Goal: Information Seeking & Learning: Learn about a topic

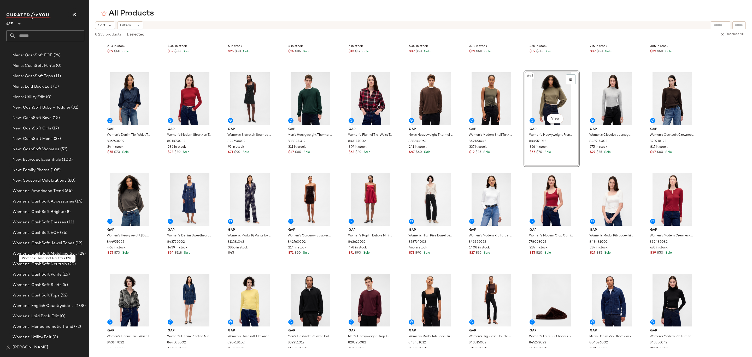
scroll to position [527, 0]
click at [21, 26] on icon at bounding box center [19, 24] width 6 height 6
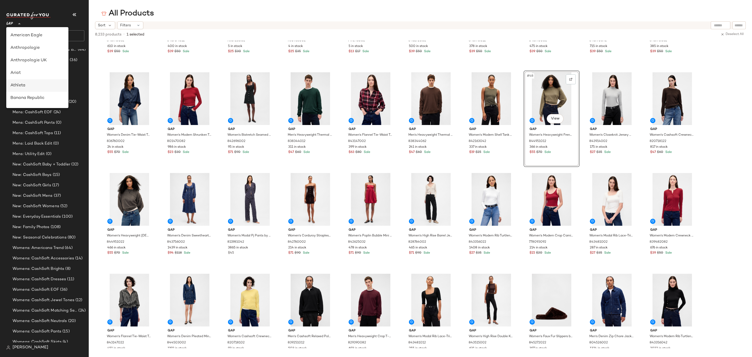
scroll to position [17, 0]
click at [35, 80] on div "Banana Republic" at bounding box center [37, 81] width 54 height 6
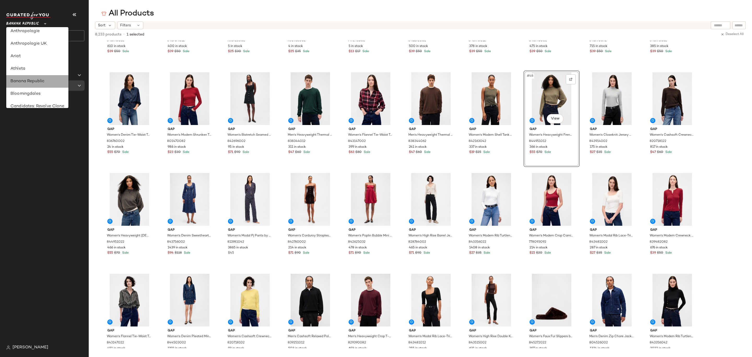
scroll to position [0, 0]
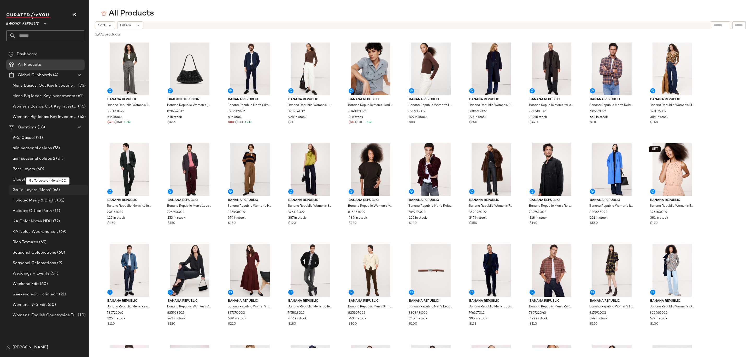
click at [68, 191] on div "Go To Layers (Mens) (66)" at bounding box center [48, 190] width 75 height 6
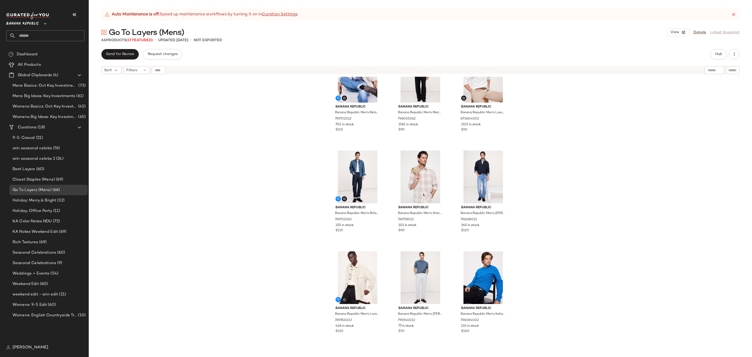
scroll to position [199, 0]
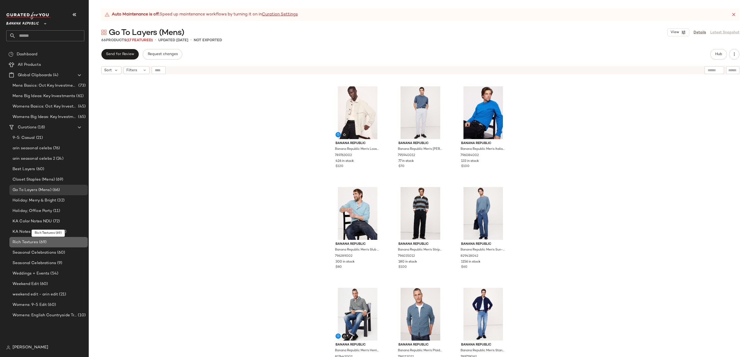
click at [58, 242] on div "Rich Textures (69)" at bounding box center [48, 242] width 75 height 6
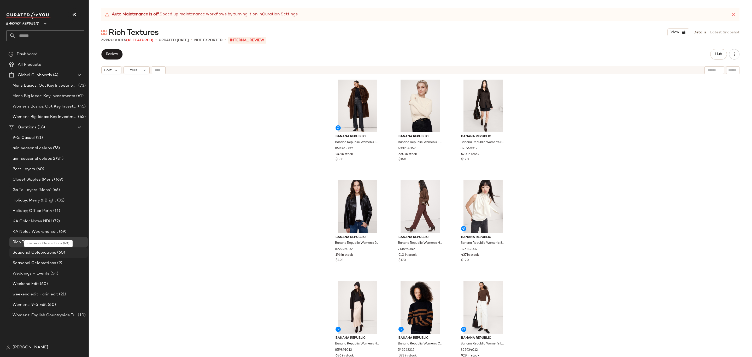
click at [62, 255] on span "(60)" at bounding box center [60, 253] width 9 height 6
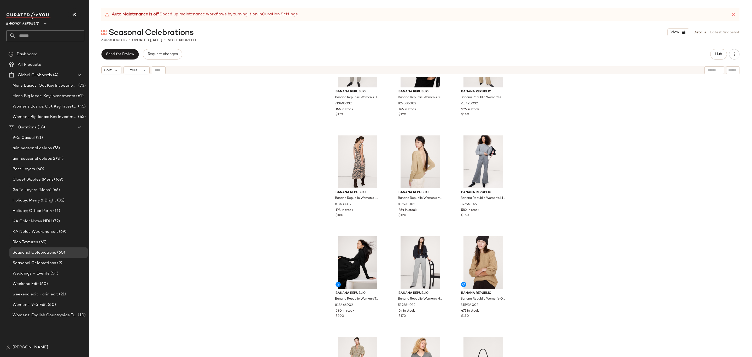
scroll to position [1723, 0]
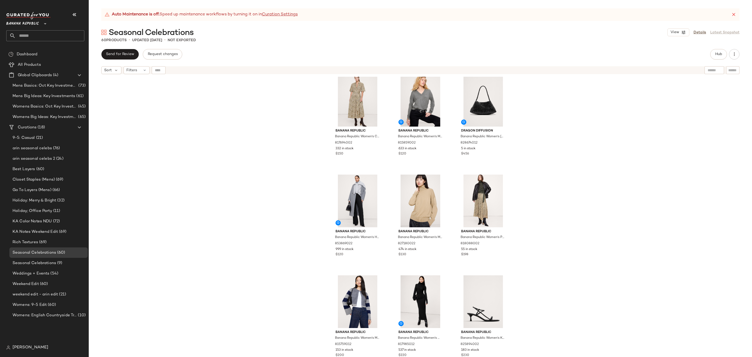
click at [37, 19] on span "Banana Republic" at bounding box center [22, 22] width 33 height 9
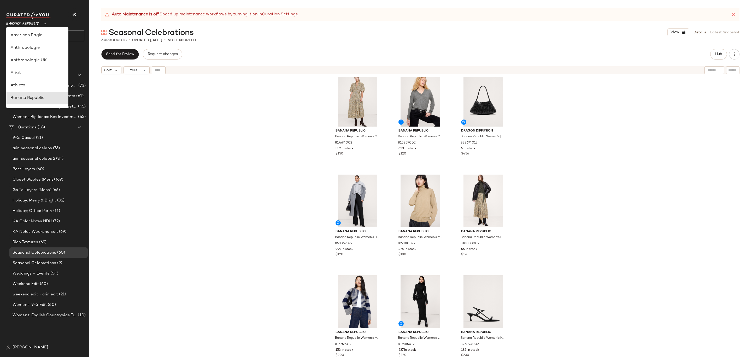
scroll to position [63, 0]
click at [32, 94] on div "GAP" at bounding box center [37, 98] width 62 height 13
type input "**"
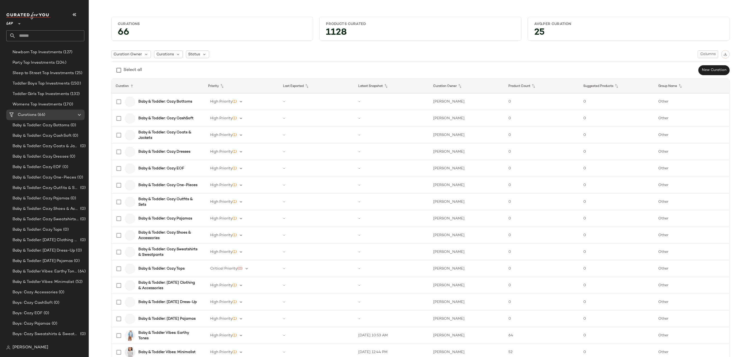
scroll to position [205, 0]
click at [66, 207] on div "Boys: Cozy Accessories (0)" at bounding box center [48, 205] width 75 height 6
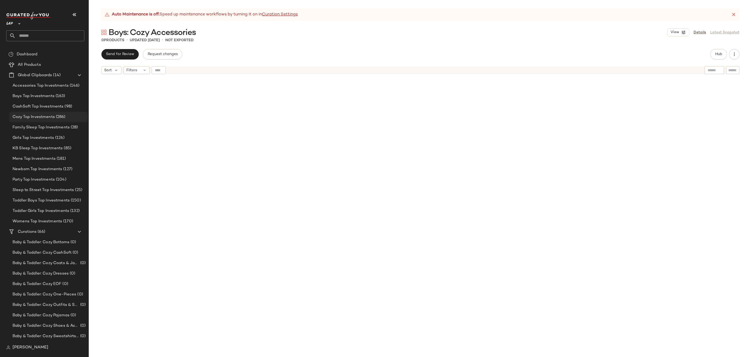
click at [60, 115] on span "(286)" at bounding box center [60, 117] width 11 height 6
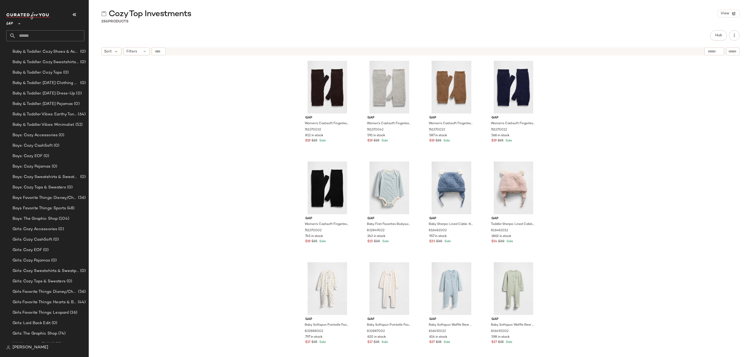
scroll to position [478, 0]
click at [137, 50] on div "Filters" at bounding box center [136, 52] width 26 height 8
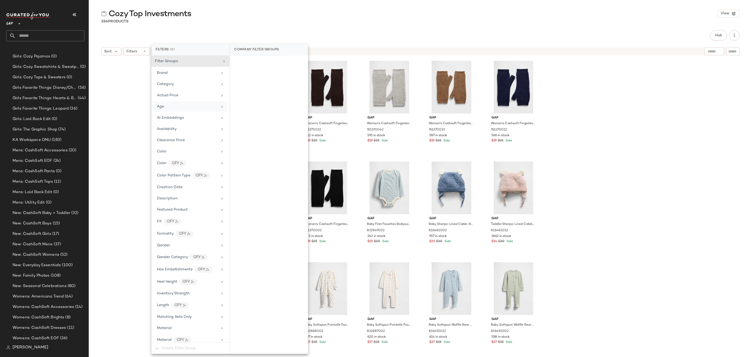
click at [197, 106] on div "Age" at bounding box center [187, 106] width 61 height 5
click at [256, 98] on div "child" at bounding box center [269, 100] width 78 height 13
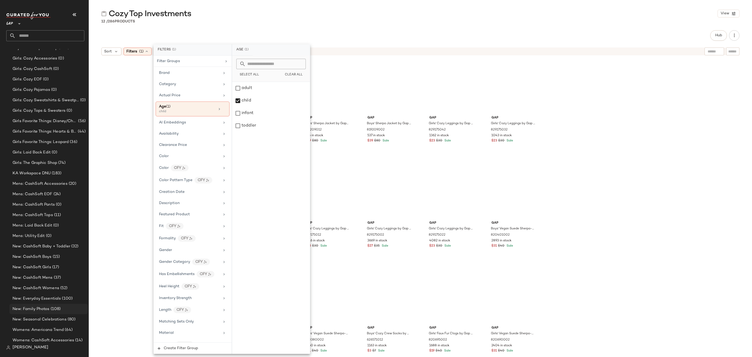
scroll to position [419, 0]
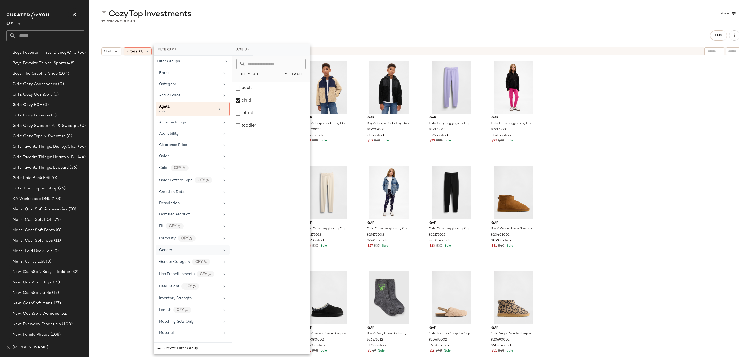
click at [182, 248] on div "Gender" at bounding box center [189, 249] width 61 height 5
click at [271, 90] on div "[DEMOGRAPHIC_DATA]" at bounding box center [271, 88] width 78 height 13
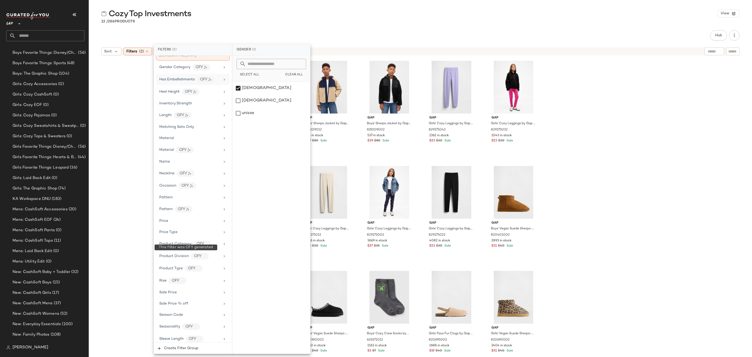
scroll to position [226, 0]
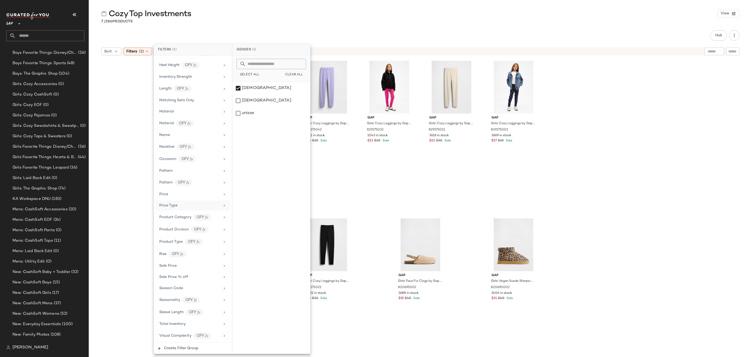
click at [200, 206] on div "Price Type" at bounding box center [189, 205] width 61 height 5
click at [261, 103] on div "PROMO" at bounding box center [271, 100] width 78 height 13
click at [261, 112] on div "REGULAR" at bounding box center [271, 113] width 78 height 13
click at [338, 20] on div "7 / 286 Products" at bounding box center [420, 21] width 663 height 5
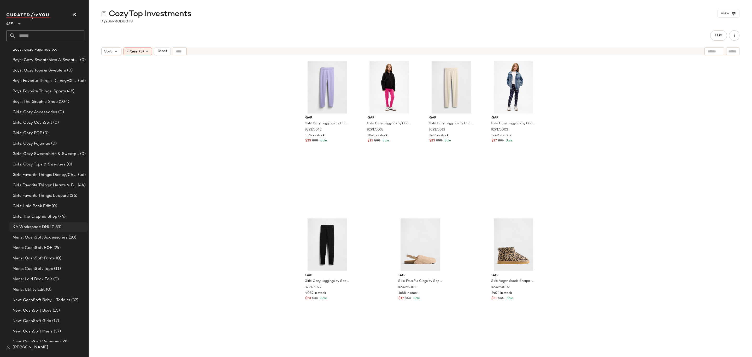
scroll to position [387, 0]
click at [73, 150] on div "Girls: Cozy Pajamas (0)" at bounding box center [48, 147] width 75 height 6
click at [713, 37] on button "Hub" at bounding box center [718, 35] width 17 height 10
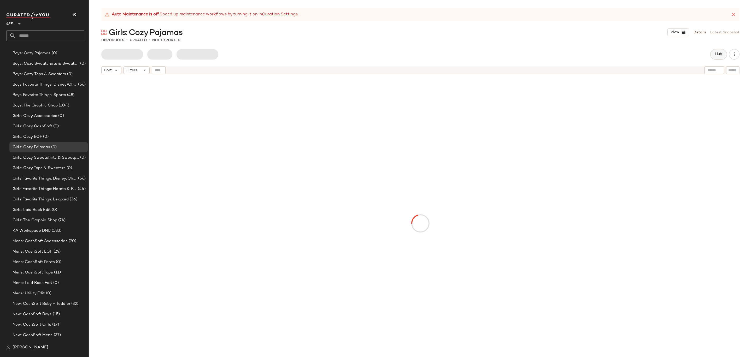
click at [720, 55] on span "Hub" at bounding box center [718, 54] width 7 height 4
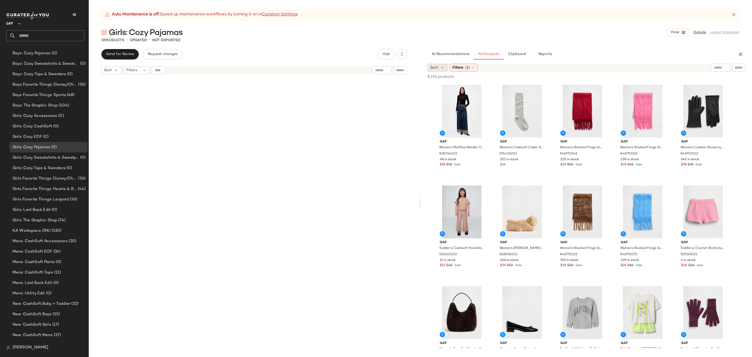
click at [437, 68] on span "Sort" at bounding box center [434, 67] width 8 height 5
click at [450, 83] on span "Newest" at bounding box center [447, 81] width 14 height 5
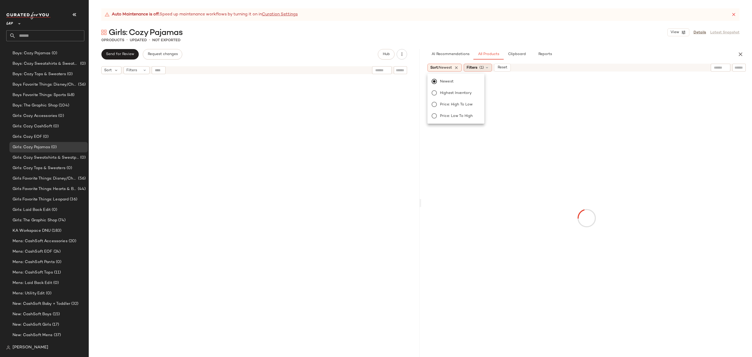
click at [475, 68] on span "Filters" at bounding box center [471, 67] width 11 height 5
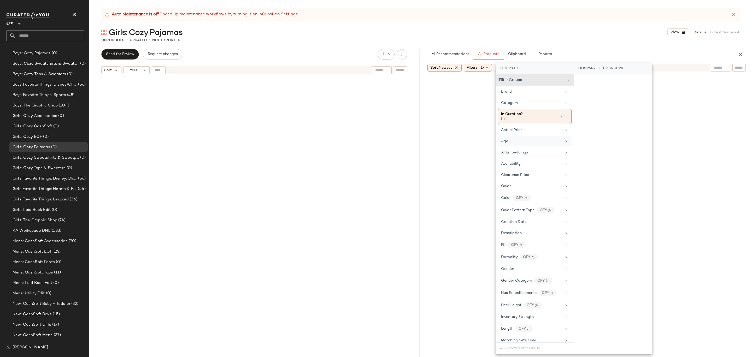
click at [516, 141] on div "Age" at bounding box center [531, 141] width 61 height 5
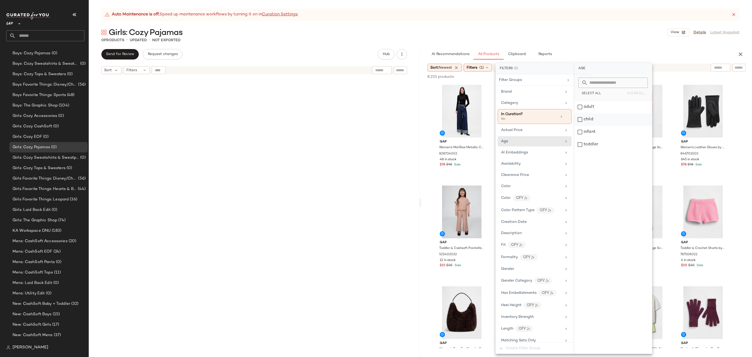
click at [595, 119] on div "child" at bounding box center [613, 119] width 78 height 13
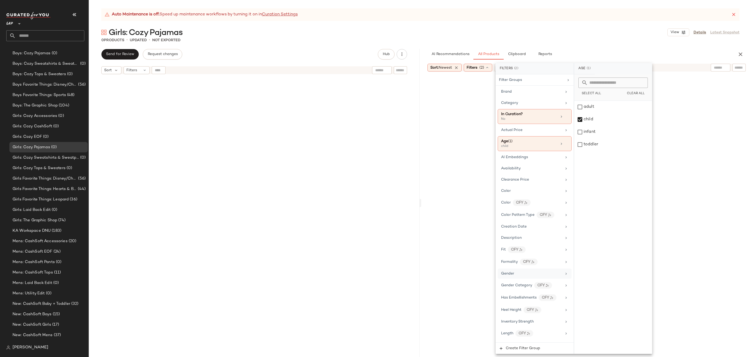
click at [511, 270] on div "Gender" at bounding box center [535, 274] width 74 height 10
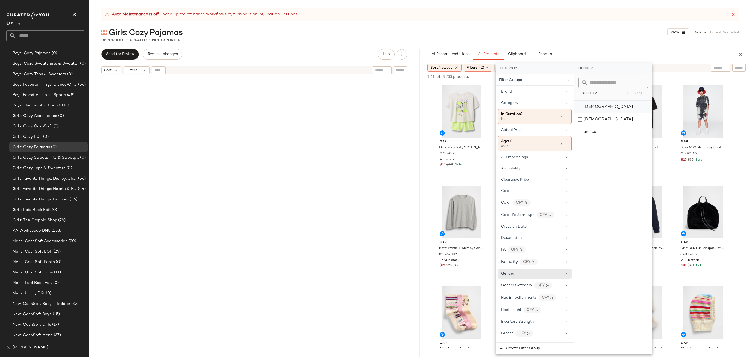
click at [597, 107] on div "[DEMOGRAPHIC_DATA]" at bounding box center [613, 107] width 78 height 13
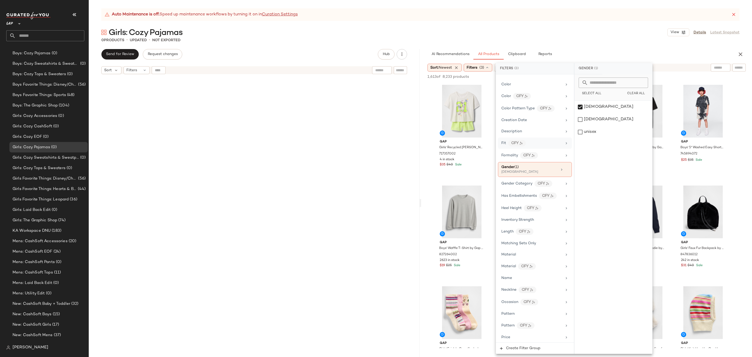
scroll to position [250, 0]
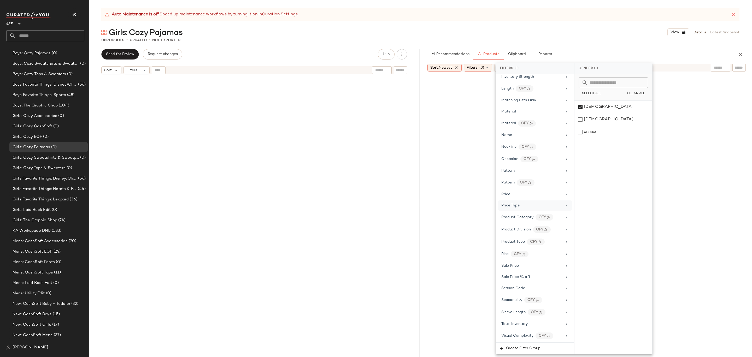
click at [532, 206] on div "Price Type" at bounding box center [531, 205] width 61 height 5
click at [600, 135] on div "PROMO" at bounding box center [613, 132] width 78 height 13
click at [600, 146] on div "REGULAR" at bounding box center [613, 144] width 78 height 13
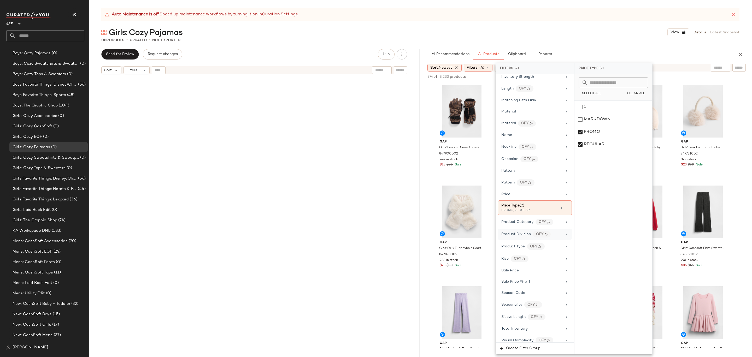
scroll to position [254, 0]
click at [524, 327] on div "Total Inventory" at bounding box center [514, 323] width 26 height 5
click at [599, 112] on input "Min" at bounding box center [593, 117] width 31 height 10
type input "**"
click at [588, 132] on button "Apply" at bounding box center [586, 130] width 17 height 10
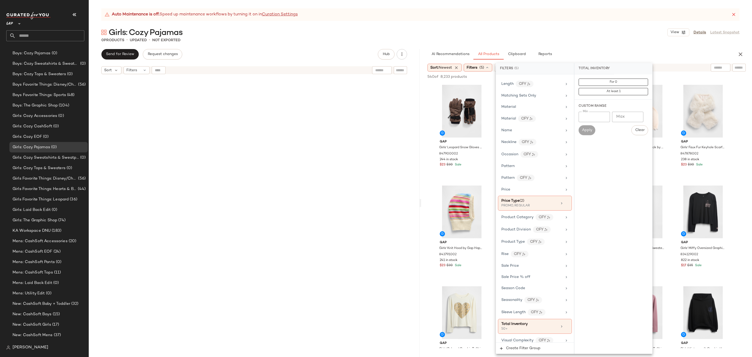
click at [737, 70] on input "text" at bounding box center [738, 67] width 9 height 5
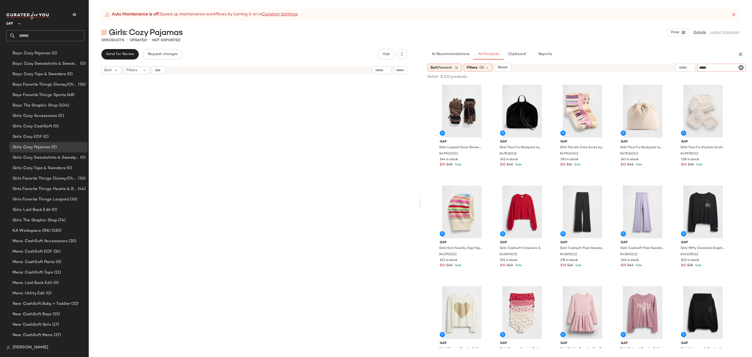
type input "******"
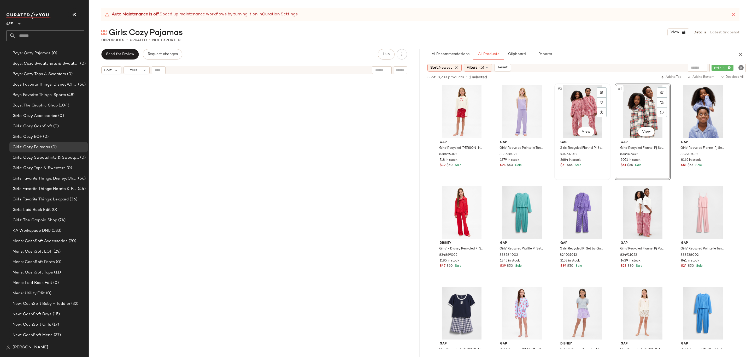
scroll to position [404, 0]
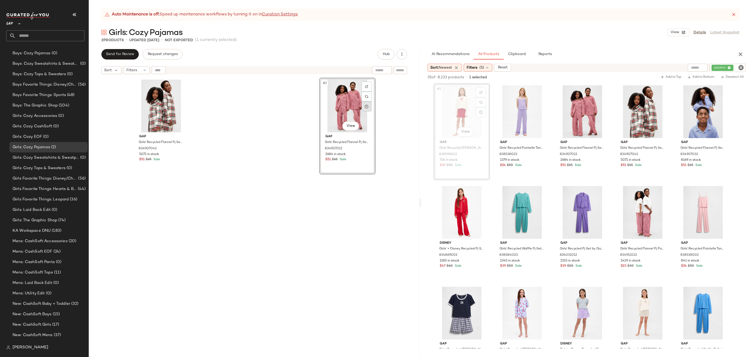
drag, startPoint x: 456, startPoint y: 104, endPoint x: 367, endPoint y: 106, distance: 89.0
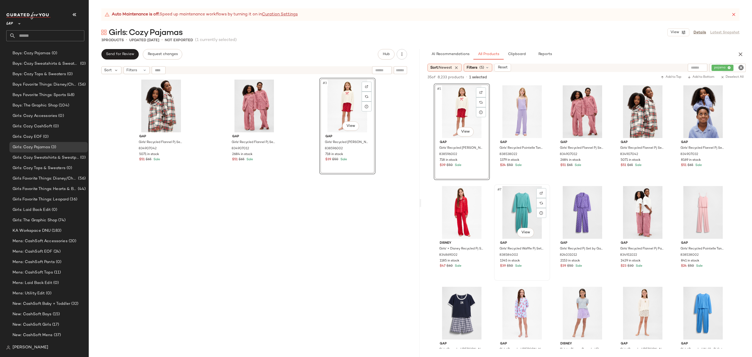
click at [517, 219] on div "#7 View" at bounding box center [522, 212] width 52 height 53
click at [702, 105] on div "#5 View" at bounding box center [703, 111] width 52 height 53
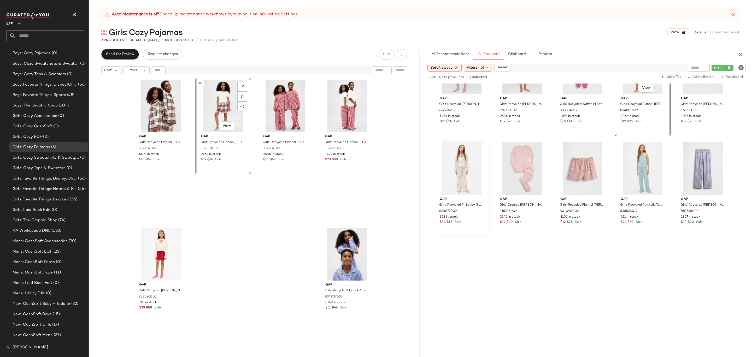
scroll to position [526, 0]
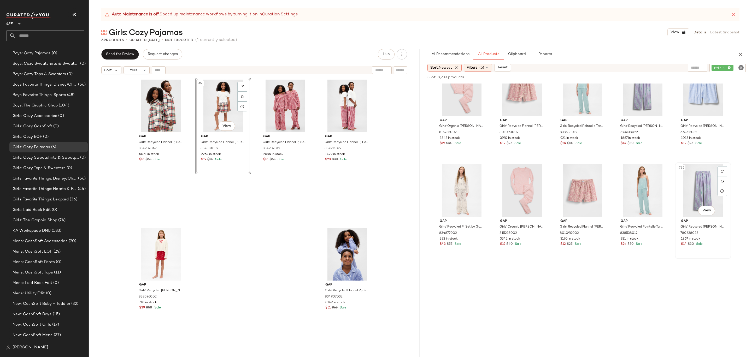
click at [702, 189] on div "#35 View" at bounding box center [703, 190] width 52 height 53
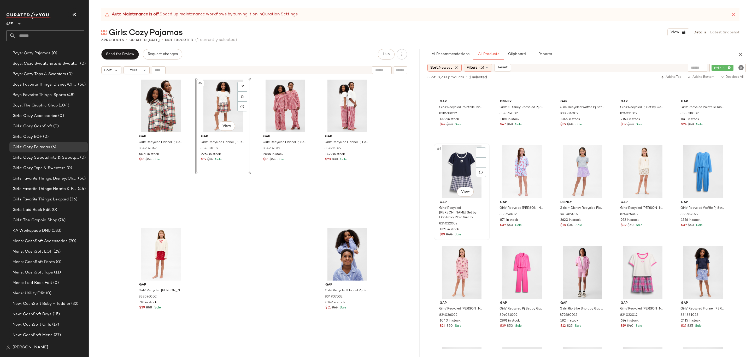
scroll to position [0, 0]
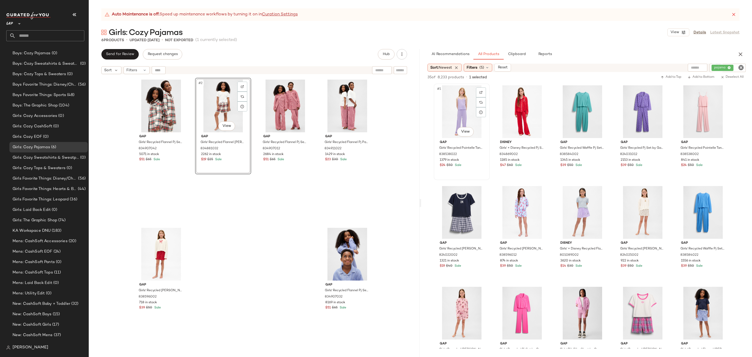
click at [462, 104] on div "#1 View" at bounding box center [461, 111] width 52 height 53
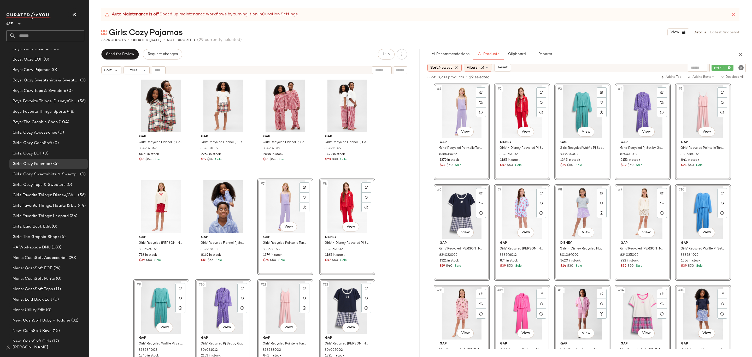
scroll to position [404, 0]
click at [403, 218] on div "Gap Girls' Recycled Flannel Pj Set by Gap Tan Tartan Plaid Size [CREDIT_CARD_NU…" at bounding box center [254, 223] width 331 height 293
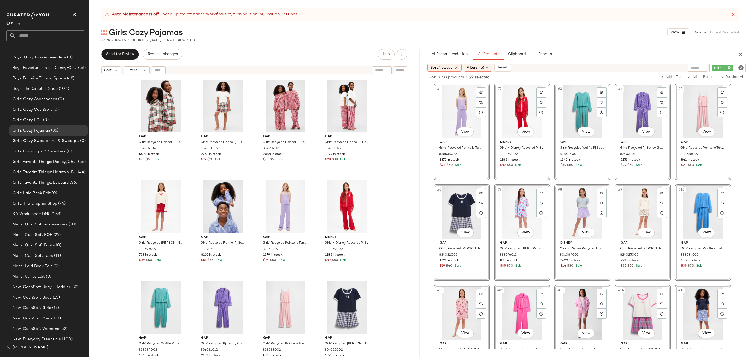
scroll to position [387, 0]
click at [740, 69] on icon "Clear Filter" at bounding box center [741, 67] width 6 height 6
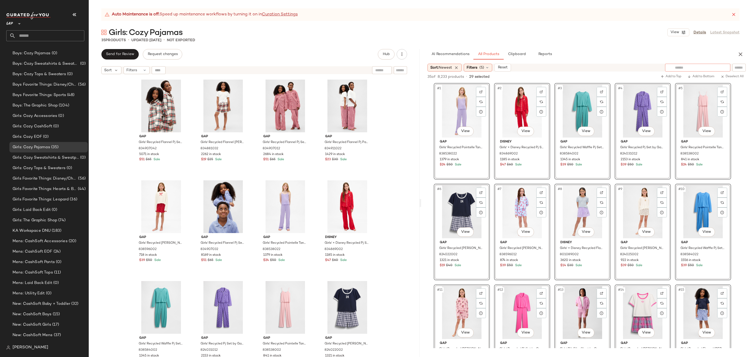
click at [687, 66] on input "text" at bounding box center [697, 67] width 45 height 5
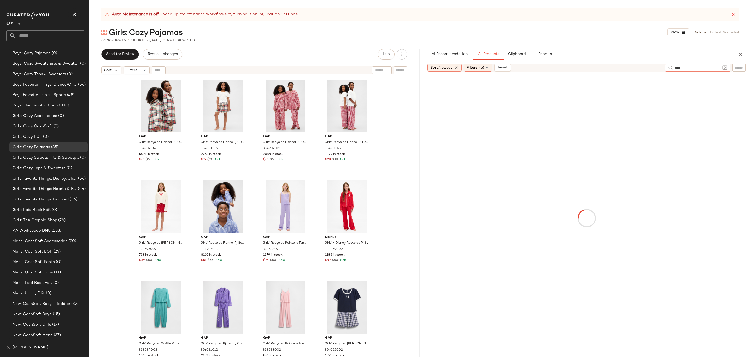
type input "*****"
